Goal: Task Accomplishment & Management: Manage account settings

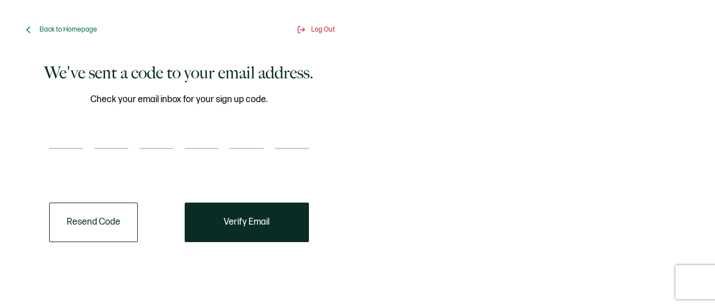
click at [322, 34] on div "Back to Homepage Log Out" at bounding box center [179, 29] width 312 height 25
click at [322, 30] on span "Log Out" at bounding box center [323, 29] width 24 height 8
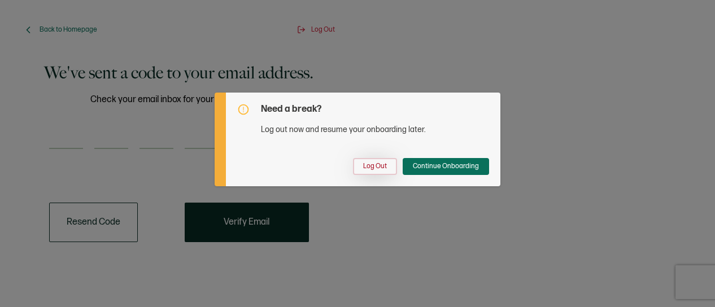
click at [362, 167] on button "Log Out" at bounding box center [375, 166] width 44 height 17
